Goal: Information Seeking & Learning: Find specific fact

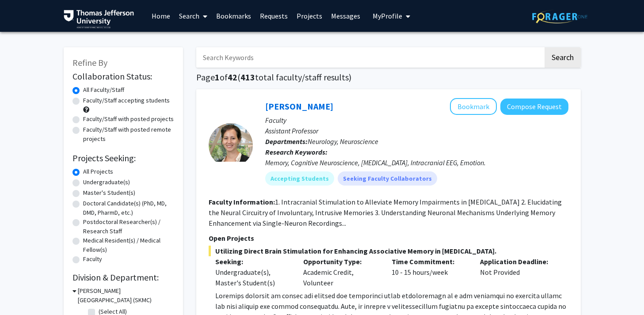
click at [243, 17] on link "Bookmarks" at bounding box center [234, 15] width 44 height 31
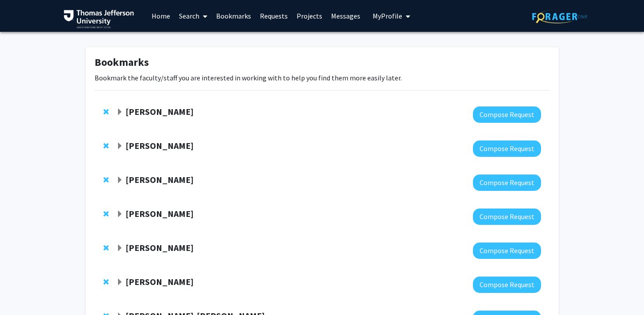
click at [198, 13] on link "Search" at bounding box center [193, 15] width 37 height 31
click at [201, 33] on span "Faculty/Staff" at bounding box center [207, 41] width 65 height 18
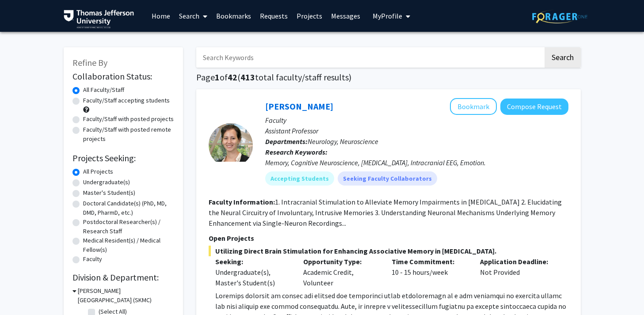
click at [235, 54] on input "Search Keywords" at bounding box center [369, 57] width 347 height 20
type input "[PERSON_NAME]"
click at [544, 47] on button "Search" at bounding box center [562, 57] width 36 height 20
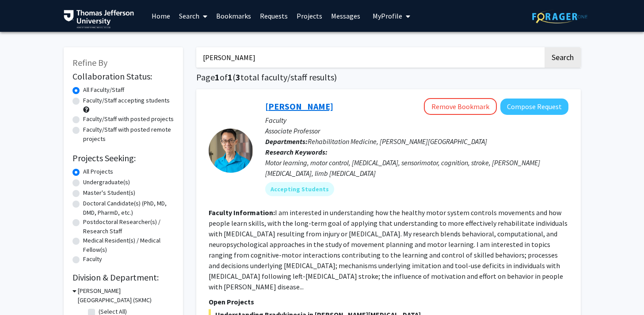
click at [287, 108] on link "[PERSON_NAME]" at bounding box center [299, 106] width 68 height 11
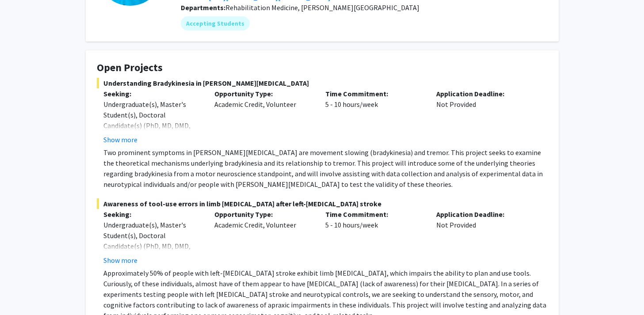
scroll to position [114, 0]
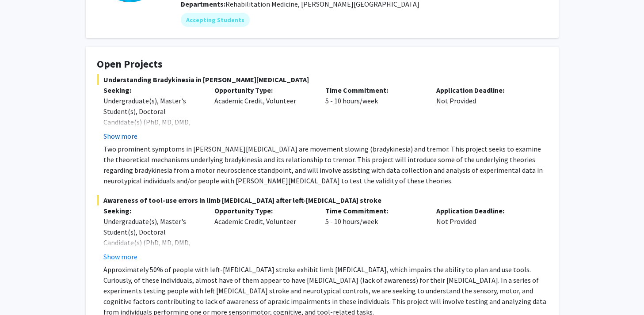
click at [118, 134] on button "Show more" at bounding box center [120, 136] width 34 height 11
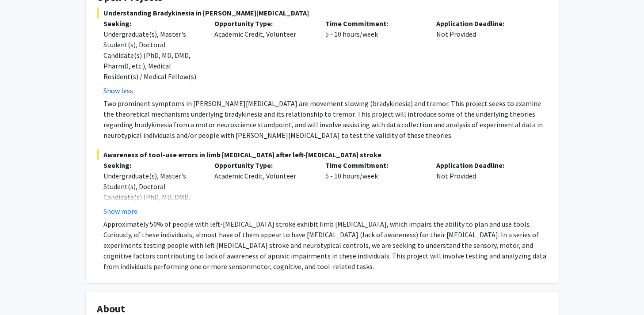
scroll to position [182, 0]
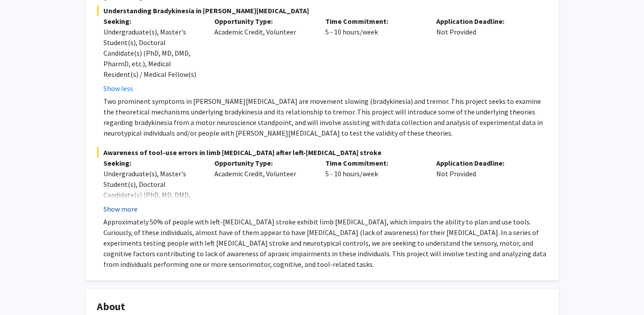
click at [119, 209] on button "Show more" at bounding box center [120, 209] width 34 height 11
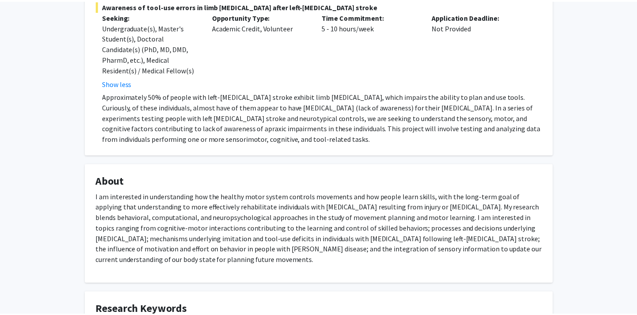
scroll to position [330, 0]
